Goal: Task Accomplishment & Management: Manage account settings

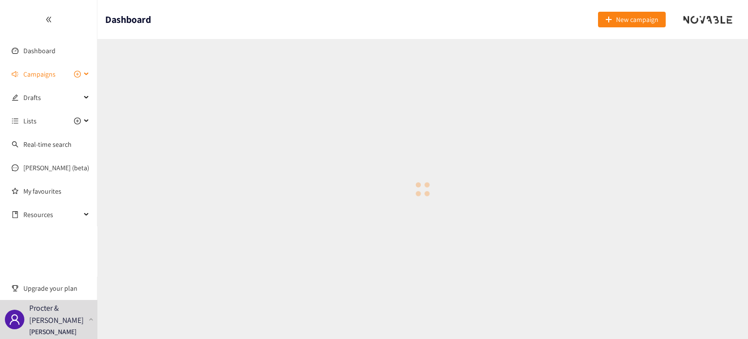
click at [53, 74] on span "Campaigns" at bounding box center [39, 73] width 32 height 19
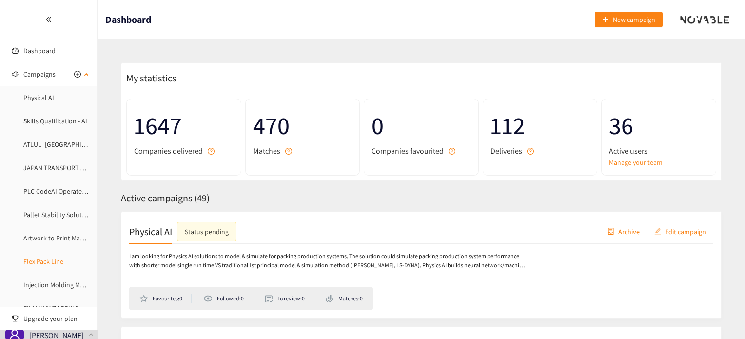
click at [55, 261] on link "Flex Pack Line" at bounding box center [43, 261] width 40 height 9
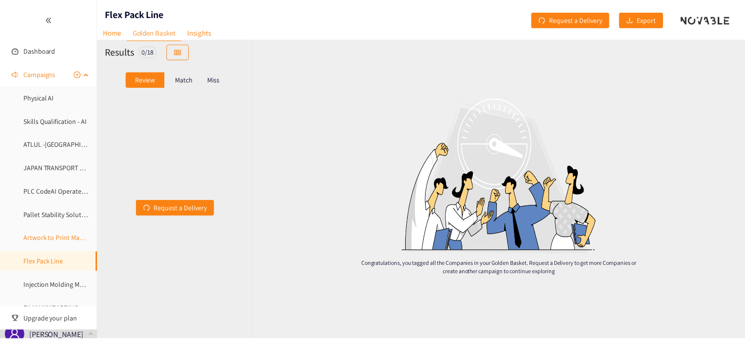
scroll to position [49, 0]
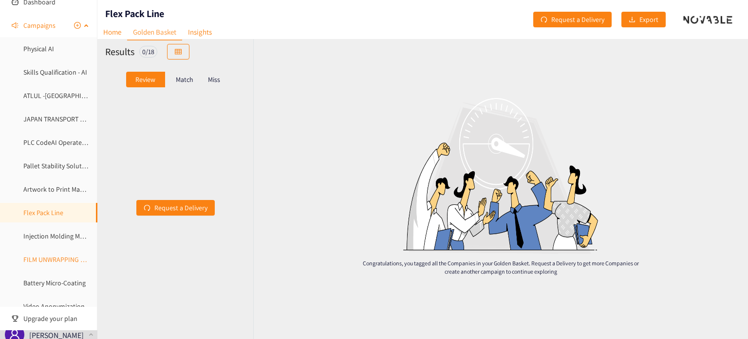
click at [54, 255] on link "FILM UNWRAPPING AUTOMATION" at bounding box center [71, 259] width 96 height 9
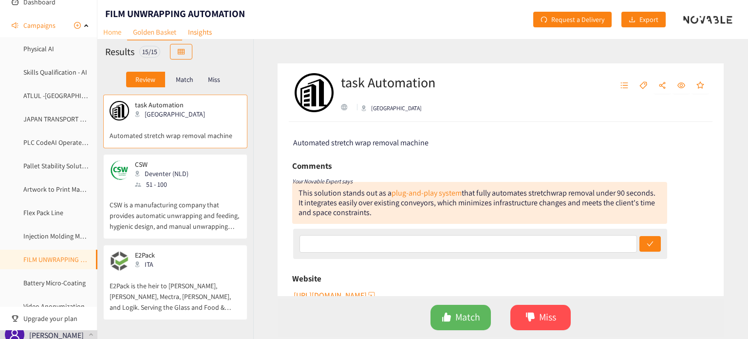
click at [104, 30] on link "Home" at bounding box center [112, 31] width 30 height 15
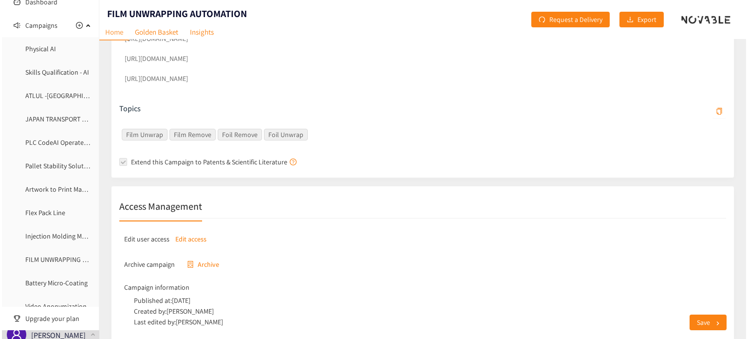
scroll to position [334, 0]
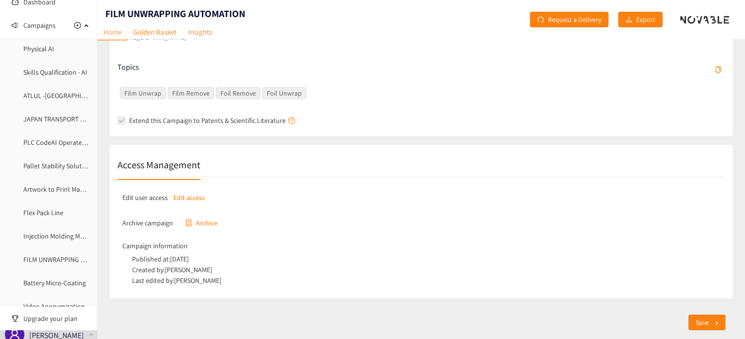
click at [193, 192] on p "Edit access" at bounding box center [188, 197] width 31 height 11
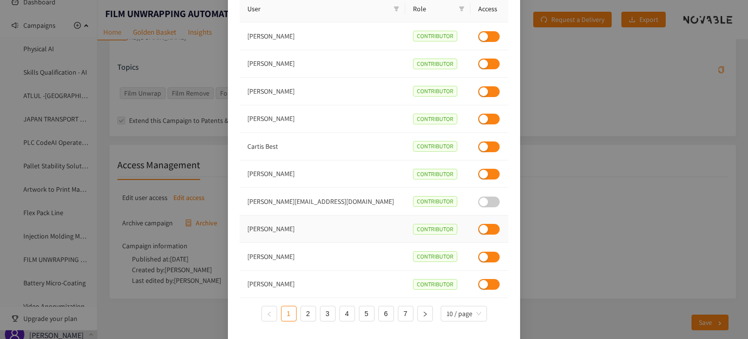
scroll to position [69, 0]
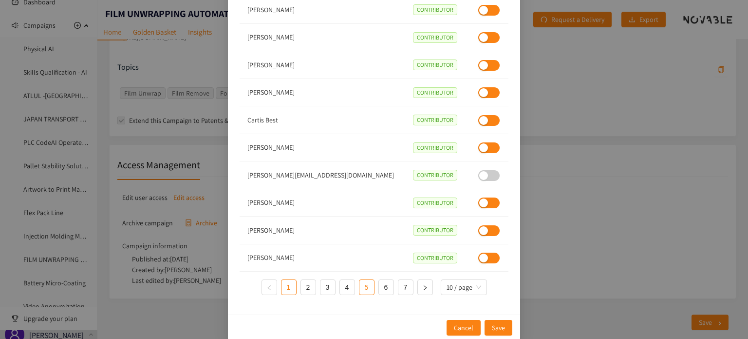
click at [364, 288] on link "5" at bounding box center [367, 287] width 15 height 15
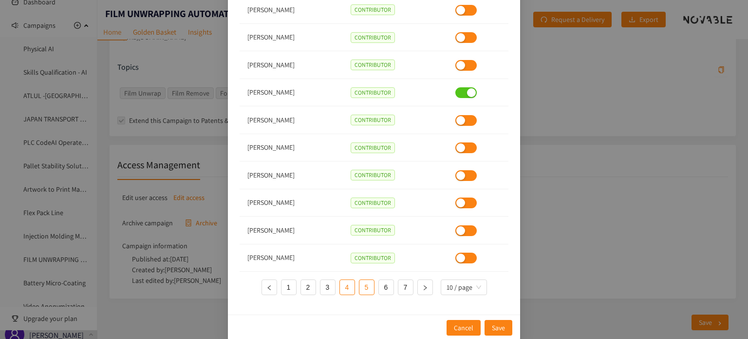
click at [345, 288] on link "4" at bounding box center [347, 287] width 15 height 15
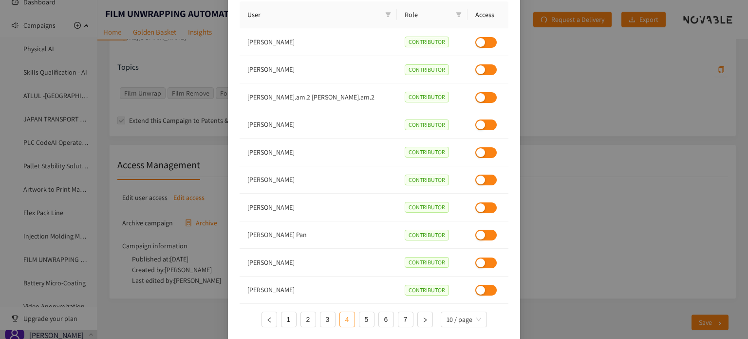
scroll to position [20, 0]
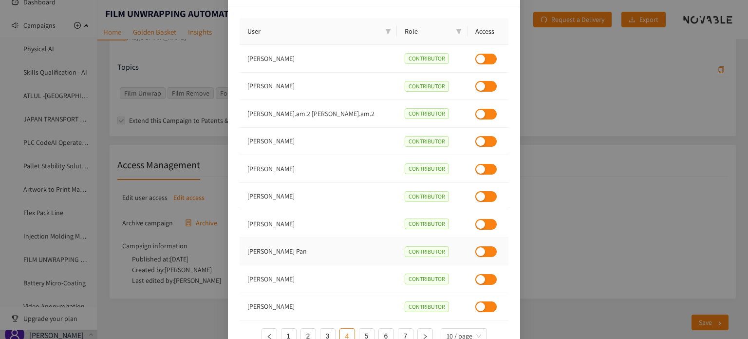
click at [477, 251] on div "button" at bounding box center [481, 251] width 9 height 9
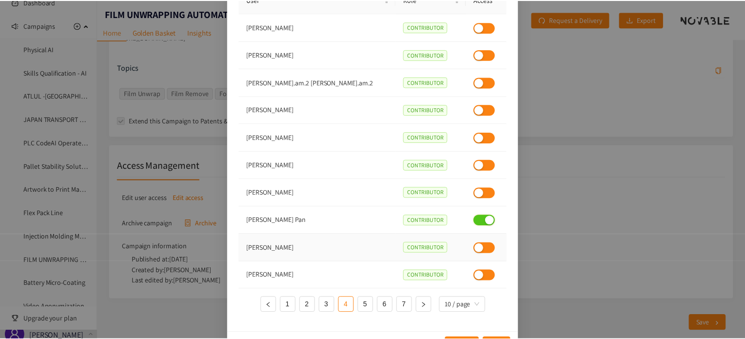
scroll to position [69, 0]
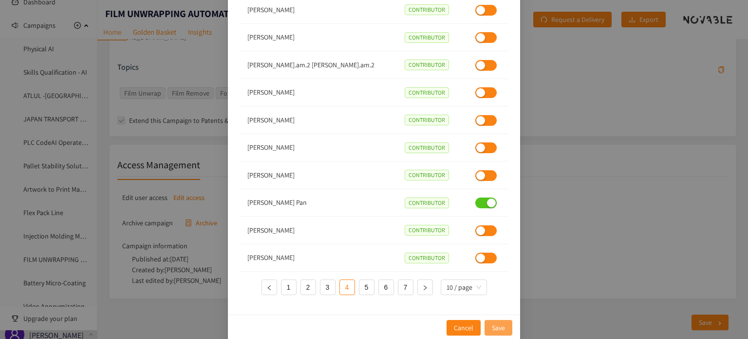
click at [494, 324] on span "Save" at bounding box center [498, 327] width 13 height 11
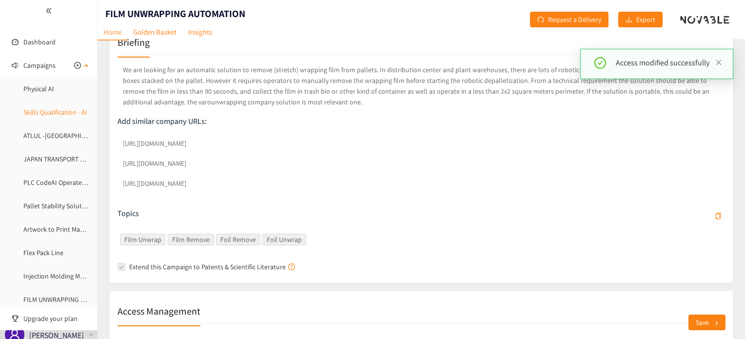
scroll to position [0, 0]
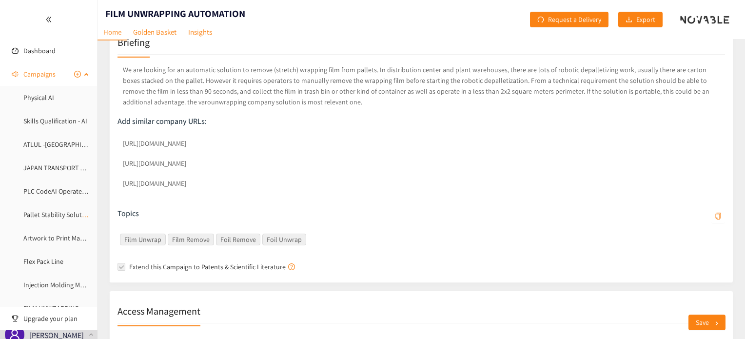
click at [37, 76] on span "Campaigns" at bounding box center [39, 73] width 32 height 19
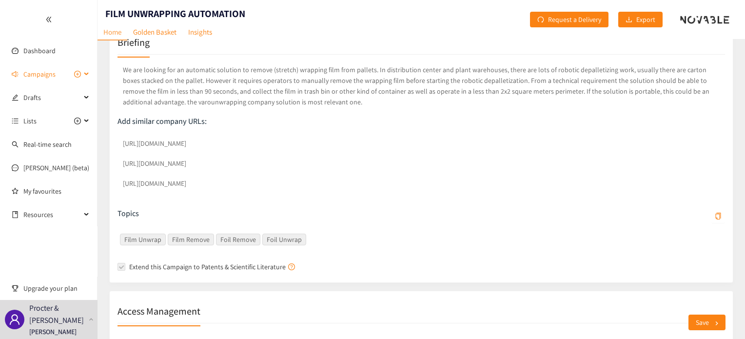
click at [87, 74] on icon at bounding box center [87, 74] width 5 height 0
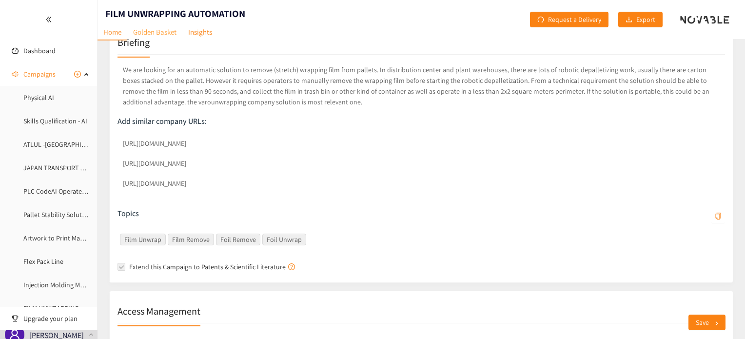
click at [149, 30] on link "Golden Basket" at bounding box center [154, 31] width 55 height 15
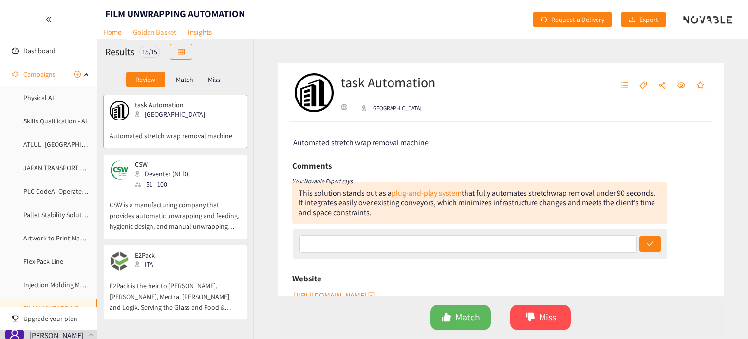
click at [167, 129] on p "Automated stretch wrap removal machine" at bounding box center [176, 130] width 132 height 20
click at [166, 214] on p "CSW is a manufacturing company that provides automatic unwrapping and feeding, …" at bounding box center [176, 211] width 132 height 42
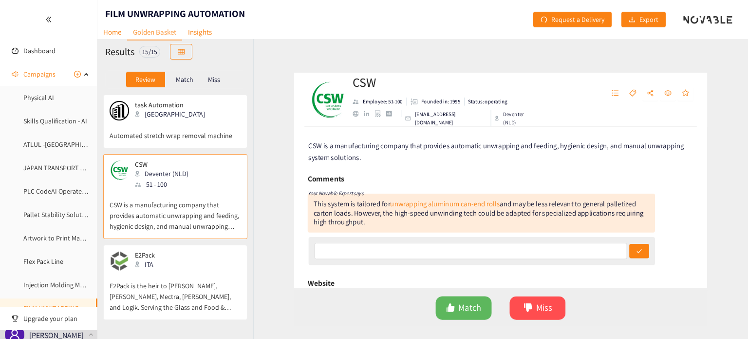
click at [195, 294] on p "E2Pack is the heir to [PERSON_NAME], [PERSON_NAME], Mectra, [PERSON_NAME], and …" at bounding box center [176, 291] width 132 height 42
